Goal: Task Accomplishment & Management: Use online tool/utility

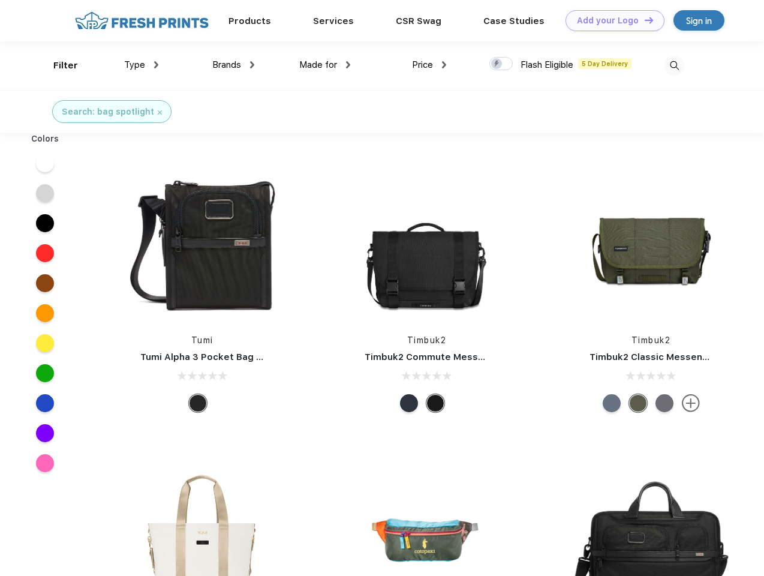
click at [611, 20] on link "Add your Logo Design Tool" at bounding box center [615, 20] width 99 height 21
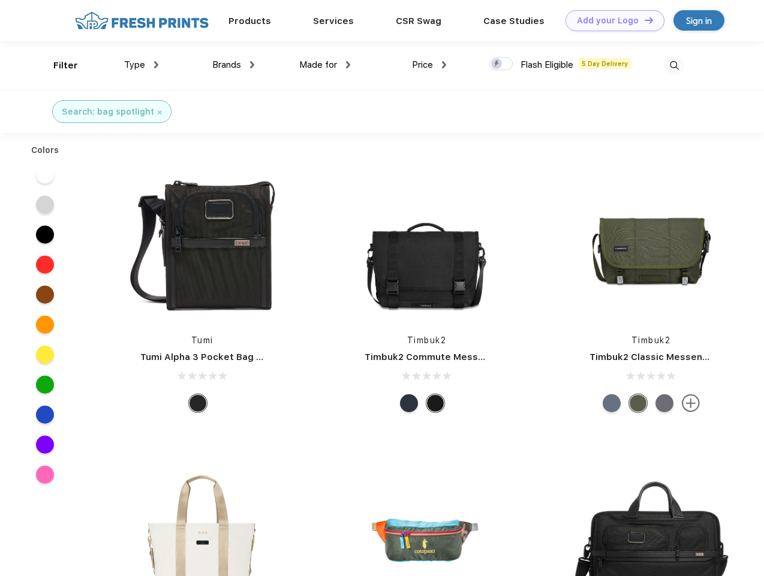
click at [0, 0] on div "Design Tool" at bounding box center [0, 0] width 0 height 0
click at [644, 20] on link "Add your Logo Design Tool" at bounding box center [615, 20] width 99 height 21
click at [58, 65] on div "Filter" at bounding box center [65, 66] width 25 height 14
click at [142, 65] on span "Type" at bounding box center [134, 64] width 21 height 11
click at [233, 65] on span "Brands" at bounding box center [226, 64] width 29 height 11
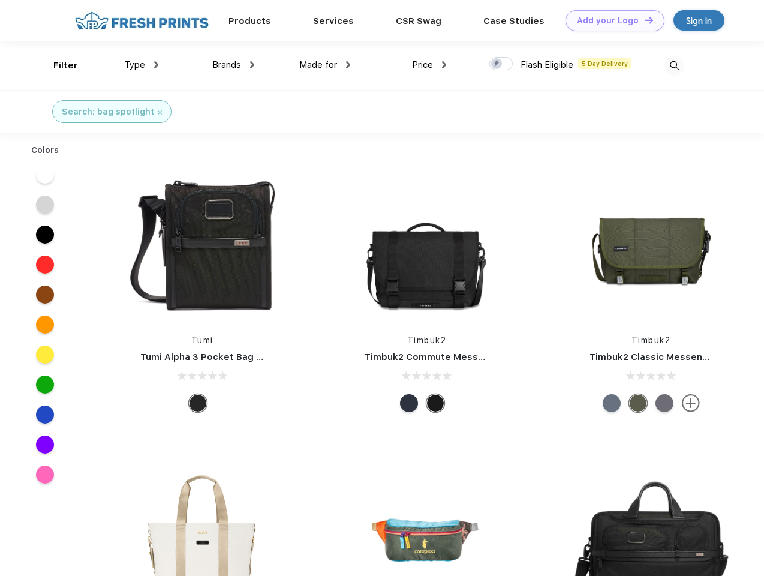
click at [325, 65] on span "Made for" at bounding box center [318, 64] width 38 height 11
click at [430, 65] on span "Price" at bounding box center [422, 64] width 21 height 11
click at [502, 64] on div at bounding box center [501, 63] width 23 height 13
click at [497, 64] on input "checkbox" at bounding box center [494, 60] width 8 height 8
click at [674, 65] on img at bounding box center [675, 66] width 20 height 20
